Goal: Information Seeking & Learning: Check status

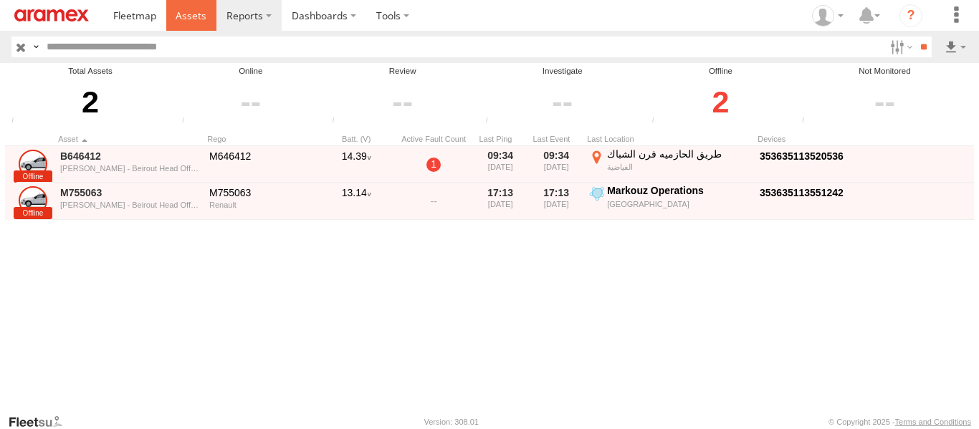
click at [188, 5] on link at bounding box center [191, 15] width 51 height 31
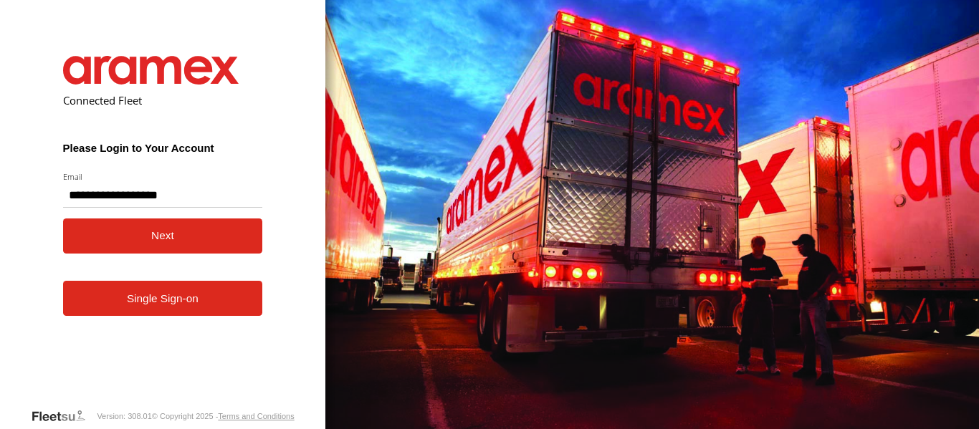
type input "**********"
click at [198, 236] on button "Next" at bounding box center [163, 235] width 200 height 35
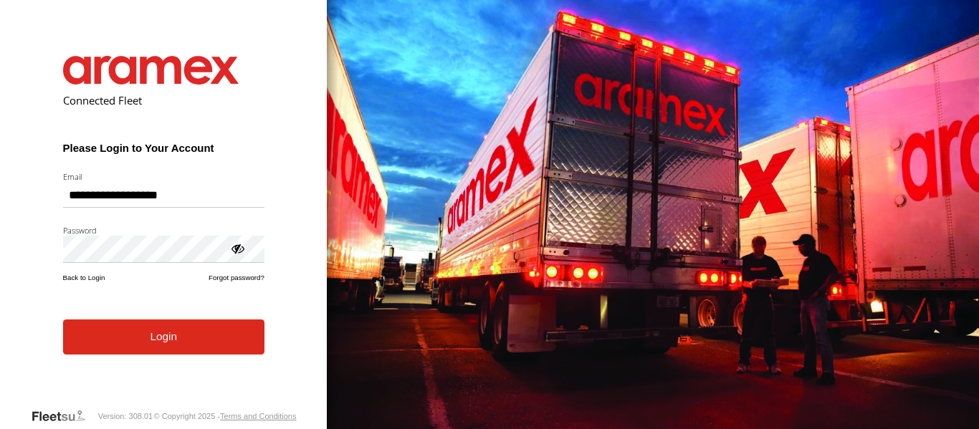
click at [143, 345] on button "Login" at bounding box center [163, 336] width 201 height 35
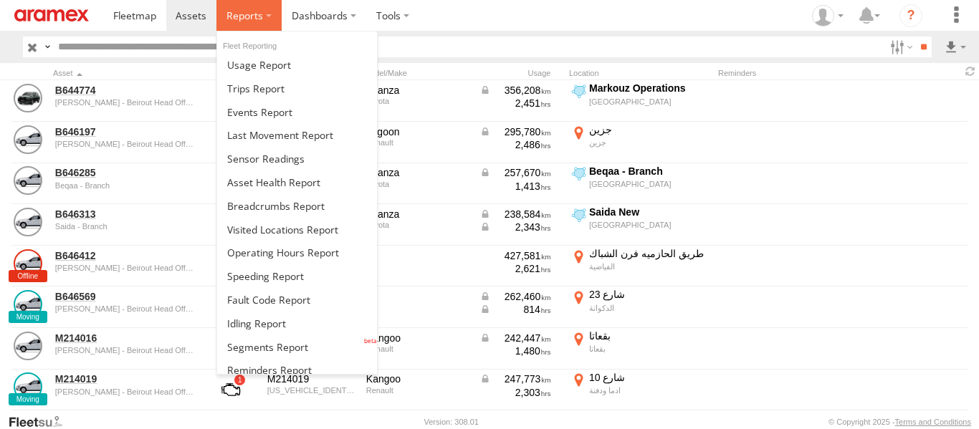
click at [269, 19] on label at bounding box center [248, 15] width 65 height 31
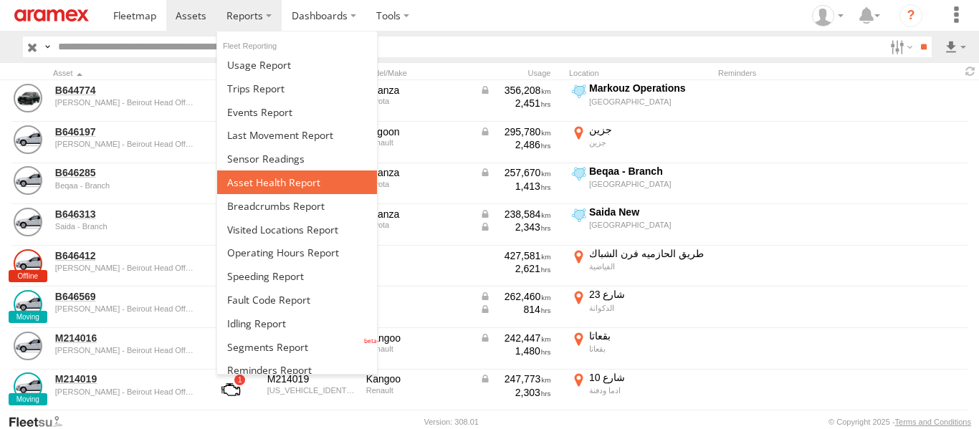
click at [290, 178] on span at bounding box center [273, 183] width 93 height 14
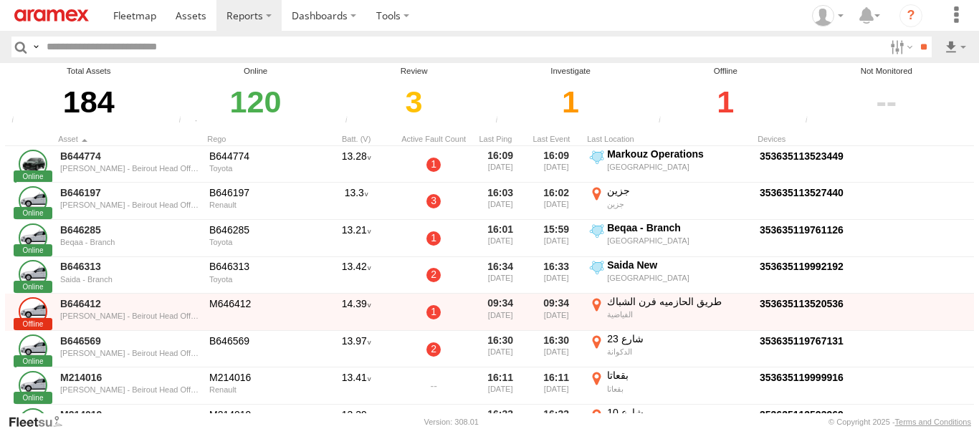
drag, startPoint x: 726, startPoint y: 101, endPoint x: 719, endPoint y: 99, distance: 7.5
click at [726, 100] on div "1" at bounding box center [725, 101] width 143 height 49
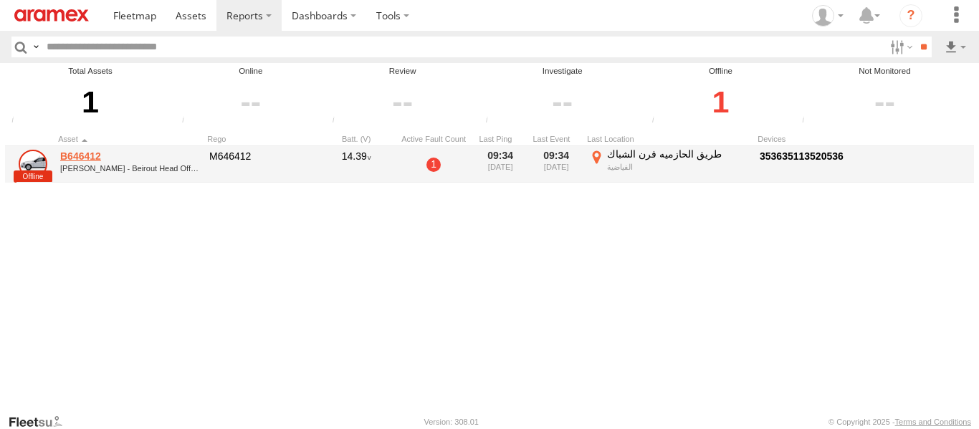
click at [90, 160] on link "B646412" at bounding box center [129, 156] width 139 height 13
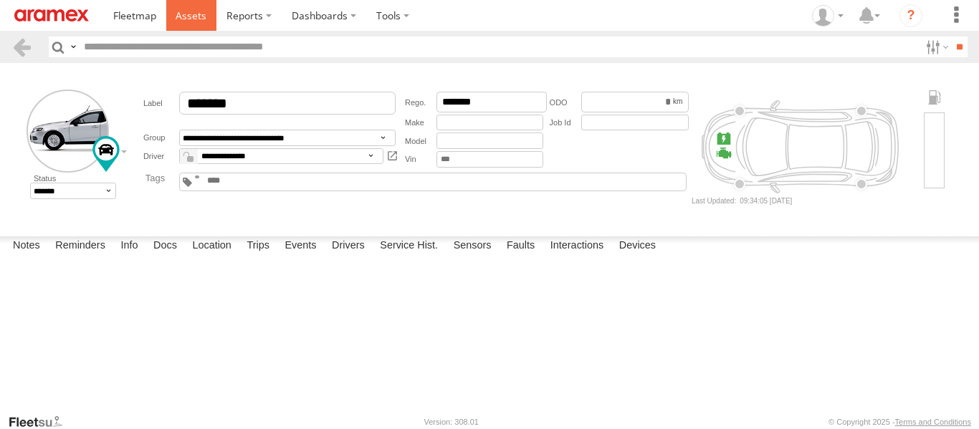
click at [172, 24] on link at bounding box center [191, 15] width 51 height 31
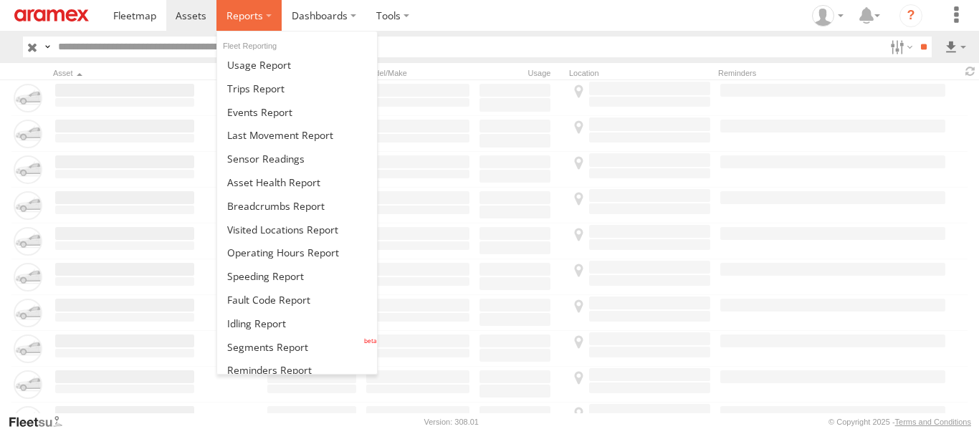
click at [251, 19] on span at bounding box center [244, 16] width 37 height 14
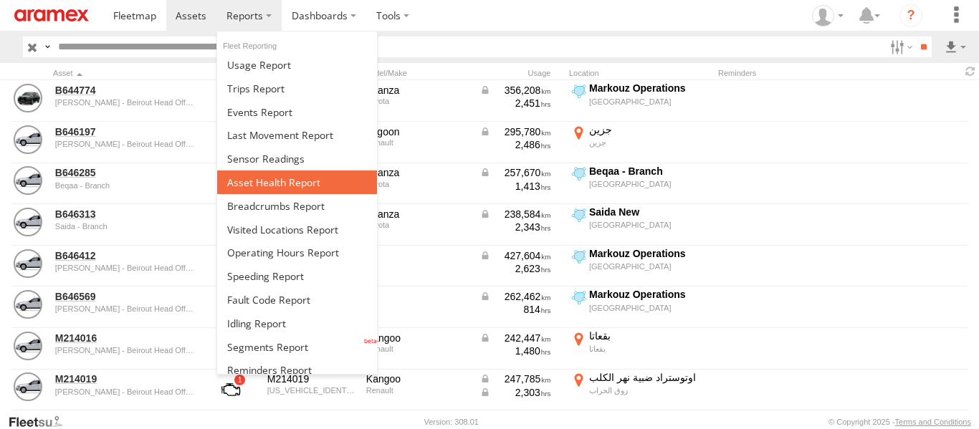
click at [261, 183] on span at bounding box center [273, 183] width 93 height 14
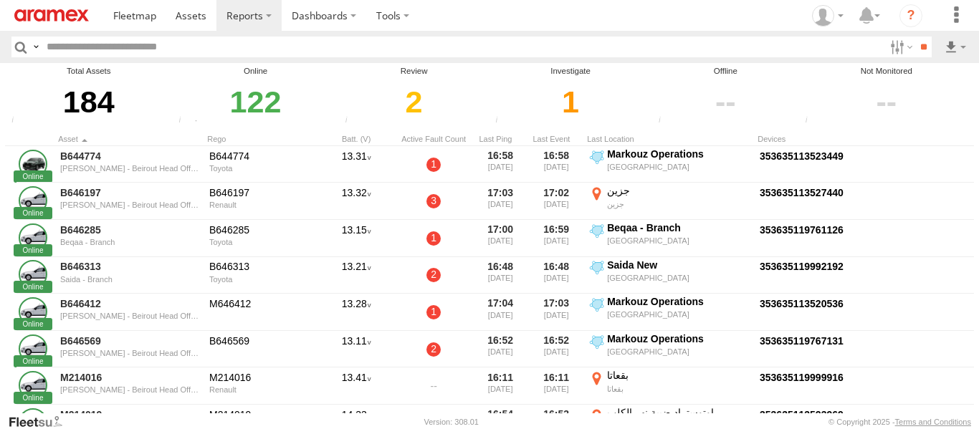
click at [577, 102] on div "1" at bounding box center [570, 101] width 159 height 49
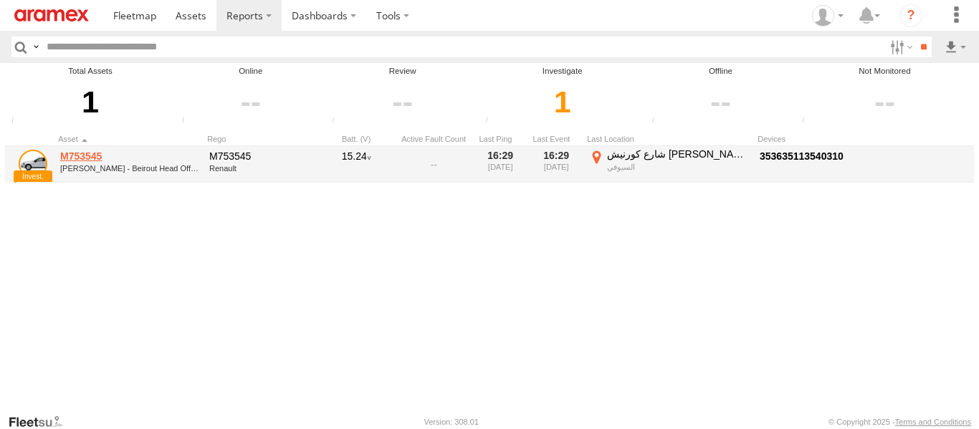
click at [89, 153] on link "M753545" at bounding box center [129, 156] width 139 height 13
